Goal: Transaction & Acquisition: Purchase product/service

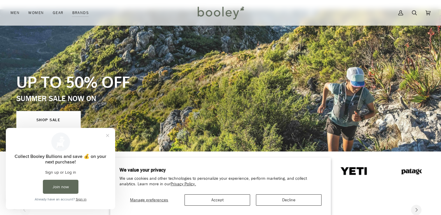
scroll to position [65, 0]
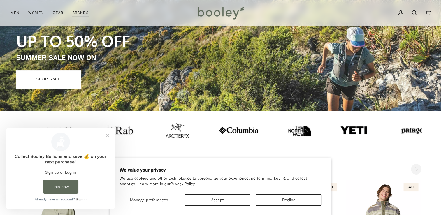
click at [56, 79] on link "SHOP SALE" at bounding box center [48, 79] width 64 height 18
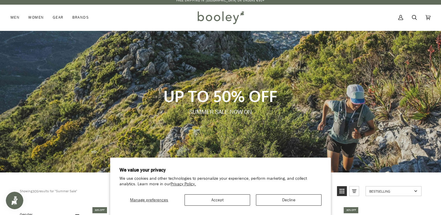
scroll to position [6, 0]
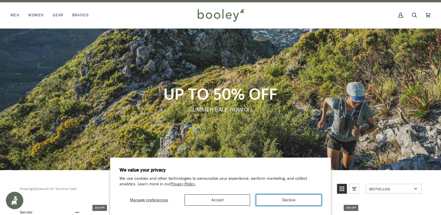
click at [284, 199] on button "Decline" at bounding box center [289, 199] width 66 height 11
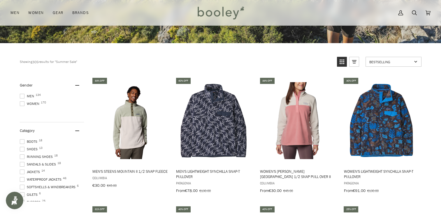
scroll to position [133, 0]
click at [23, 96] on span at bounding box center [22, 96] width 5 height 5
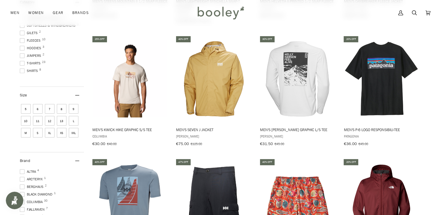
scroll to position [306, 0]
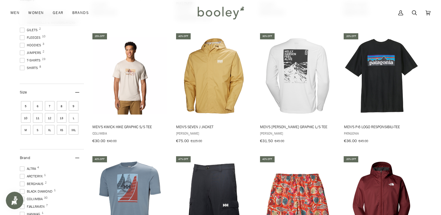
click at [69, 135] on span "XXL" at bounding box center [74, 130] width 10 height 10
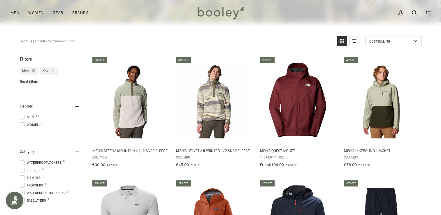
scroll to position [152, 0]
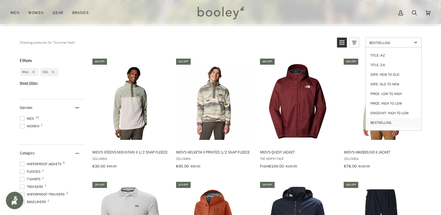
click at [409, 40] on span "Bestselling" at bounding box center [390, 42] width 43 height 5
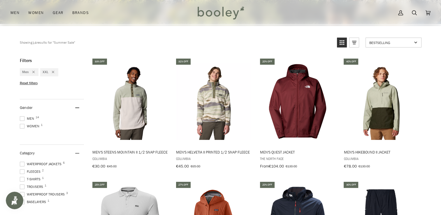
click at [409, 40] on span "Bestselling" at bounding box center [390, 42] width 43 height 5
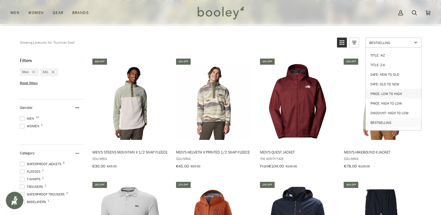
click at [381, 90] on link "Price: Low to High" at bounding box center [392, 94] width 55 height 10
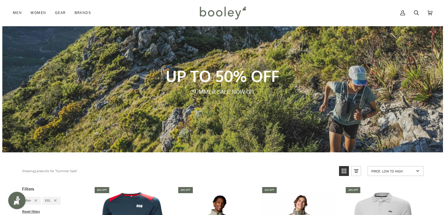
scroll to position [6, 0]
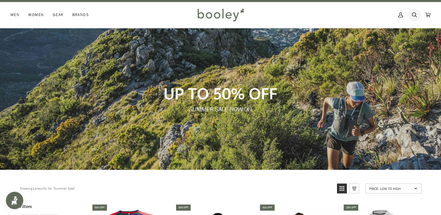
click at [413, 15] on icon at bounding box center [414, 14] width 5 height 9
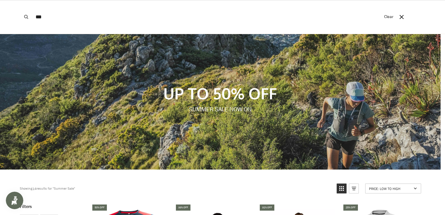
type input "***"
click at [20, 0] on button "Search" at bounding box center [26, 17] width 13 height 34
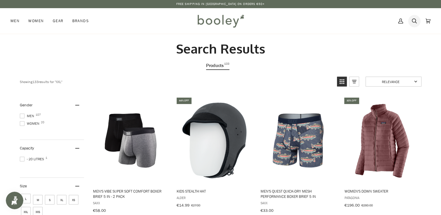
click at [417, 21] on link "Search" at bounding box center [414, 21] width 14 height 26
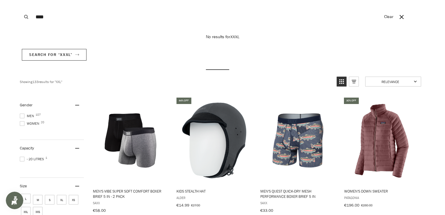
type input "****"
click at [20, 0] on button "Search" at bounding box center [26, 17] width 13 height 34
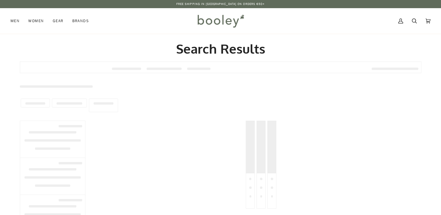
type input "****"
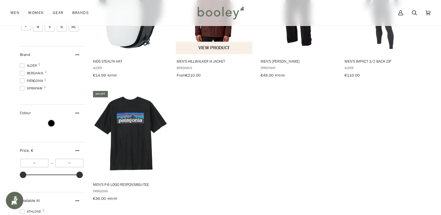
scroll to position [130, 0]
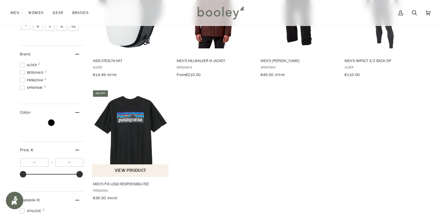
click at [140, 127] on img "Men's P-6 Logo Responsibili-Tee" at bounding box center [130, 132] width 77 height 77
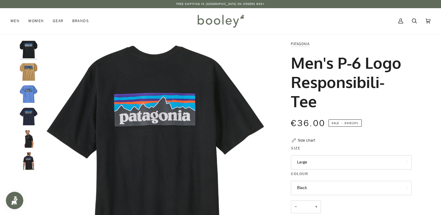
click at [335, 156] on button "Large" at bounding box center [351, 162] width 121 height 14
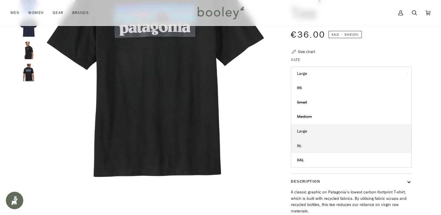
scroll to position [134, 0]
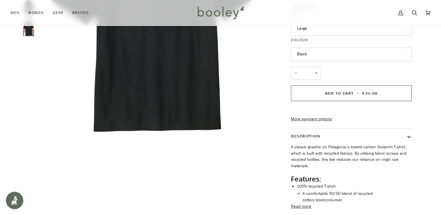
click at [198, 178] on div "Zoom Zoom" at bounding box center [220, 77] width 401 height 340
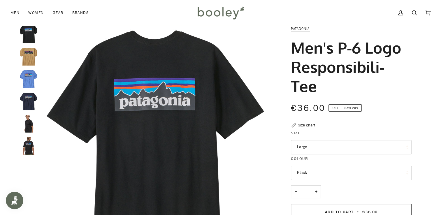
scroll to position [0, 0]
